Goal: Transaction & Acquisition: Subscribe to service/newsletter

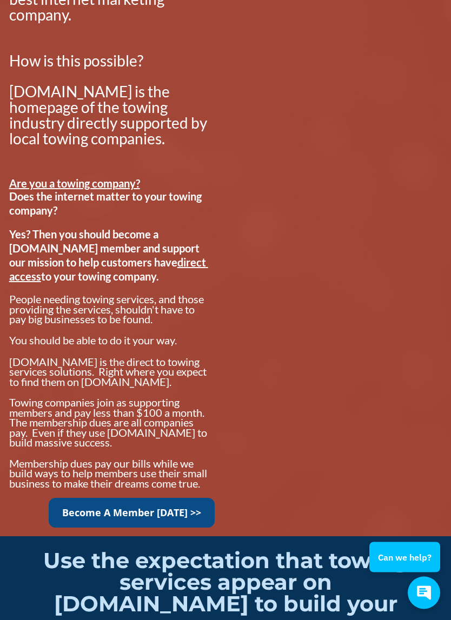
scroll to position [875, 0]
click at [149, 502] on link "Become A Member [DATE] >>" at bounding box center [132, 513] width 166 height 30
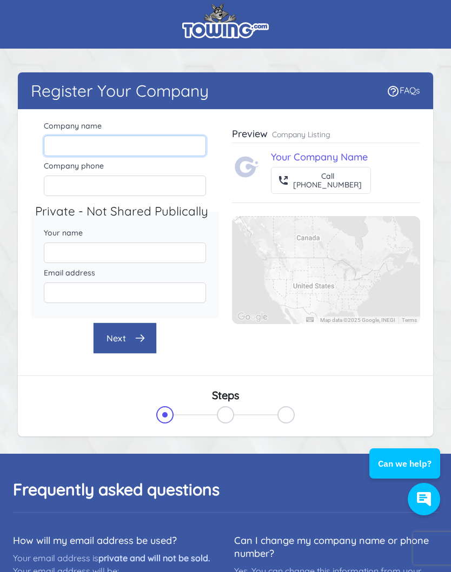
click at [46, 146] on input "Company name" at bounding box center [125, 146] width 162 height 21
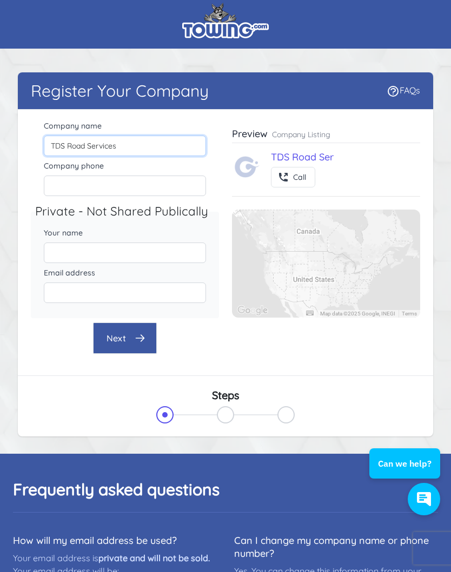
type input "TDS Road Services"
click at [124, 190] on input "Company phone" at bounding box center [125, 186] width 162 height 21
type input "[EMAIL_ADDRESS][DOMAIN_NAME]"
type input "6016245696"
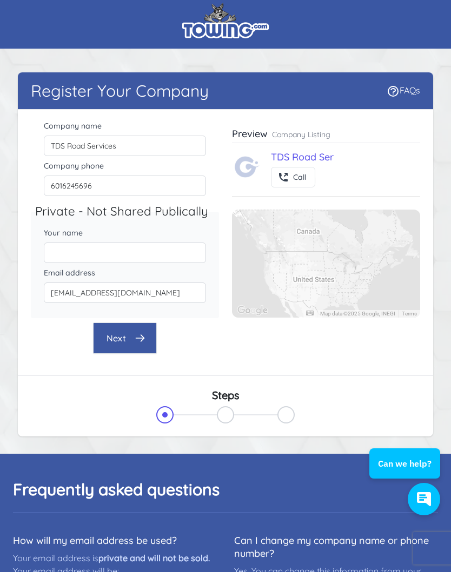
type input "[PERSON_NAME]"
click at [144, 292] on input "[EMAIL_ADDRESS][DOMAIN_NAME]" at bounding box center [125, 293] width 162 height 21
type input "t"
type input "[EMAIL_ADDRESS][DOMAIN_NAME]"
click at [105, 339] on button "Next" at bounding box center [125, 338] width 64 height 31
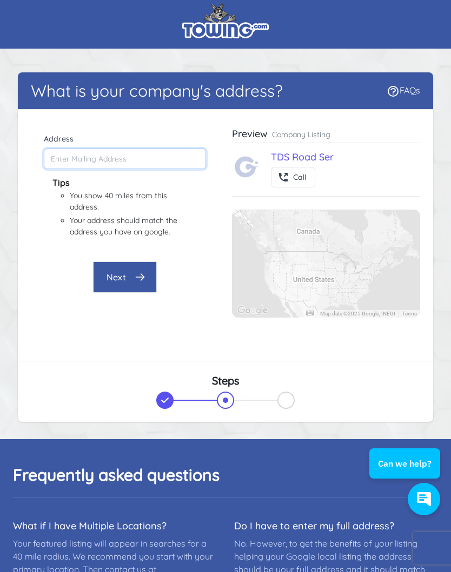
click at [48, 156] on input "Address" at bounding box center [125, 159] width 162 height 21
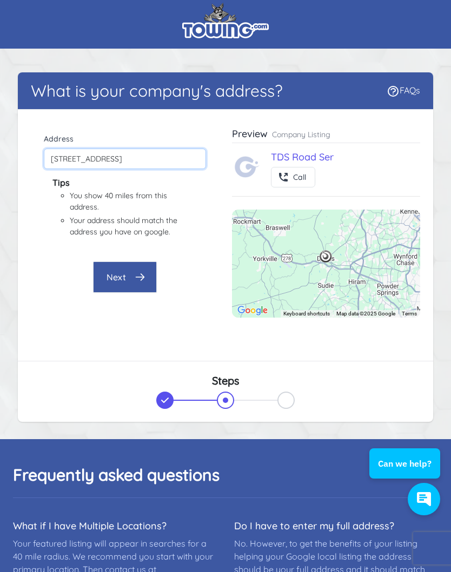
click at [116, 159] on input "[STREET_ADDRESS]" at bounding box center [125, 159] width 162 height 21
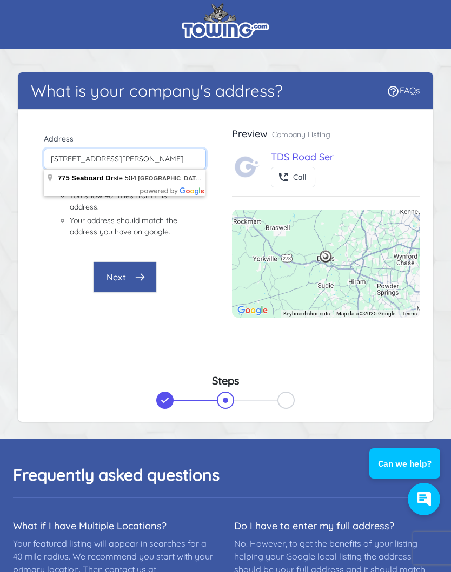
type input "[STREET_ADDRESS][PERSON_NAME]"
click at [148, 275] on button "Next" at bounding box center [125, 277] width 64 height 31
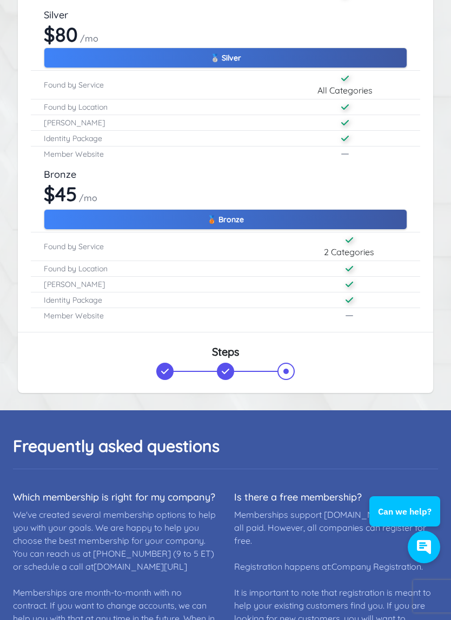
scroll to position [286, 0]
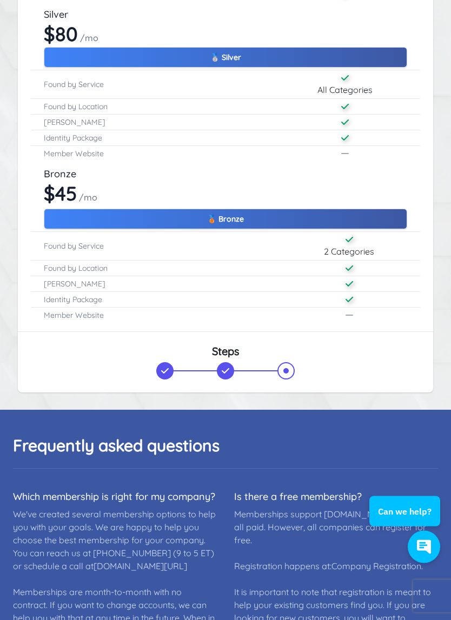
click at [246, 48] on button "🥈 Silver" at bounding box center [225, 58] width 363 height 21
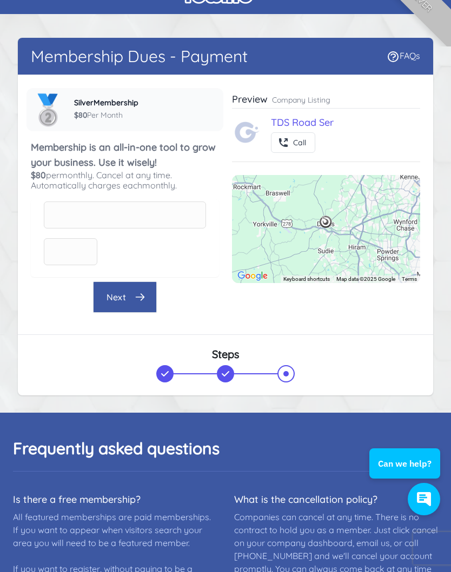
scroll to position [34, 0]
click at [68, 113] on span at bounding box center [124, 110] width 197 height 43
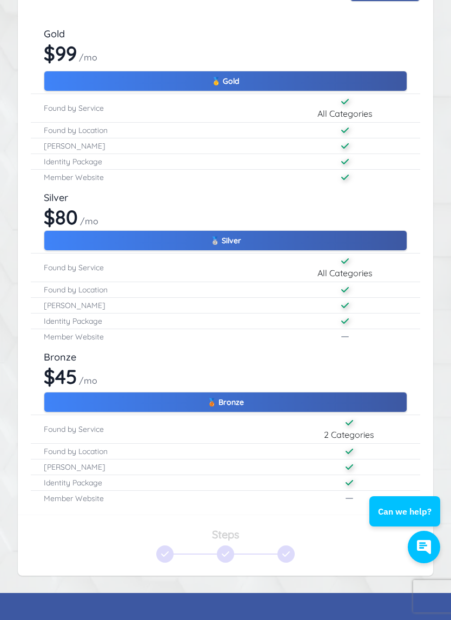
scroll to position [143, 0]
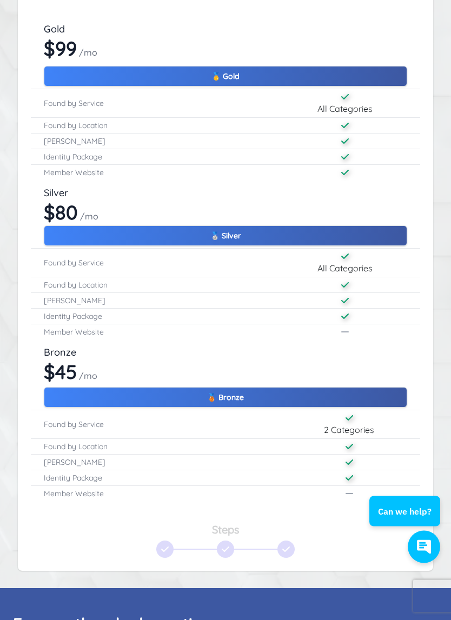
click at [292, 396] on button "🥉 Bronze" at bounding box center [225, 398] width 363 height 21
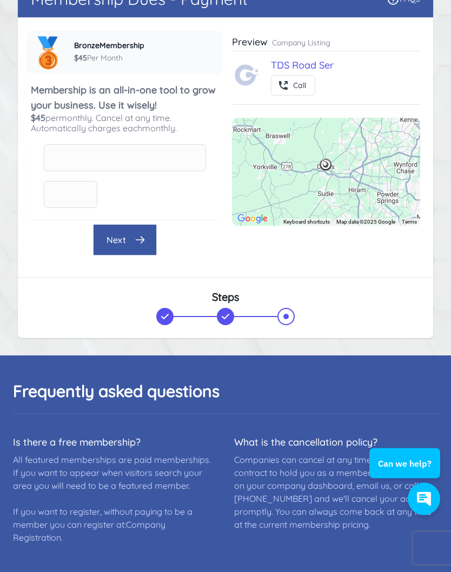
scroll to position [0, 0]
